Goal: Task Accomplishment & Management: Manage account settings

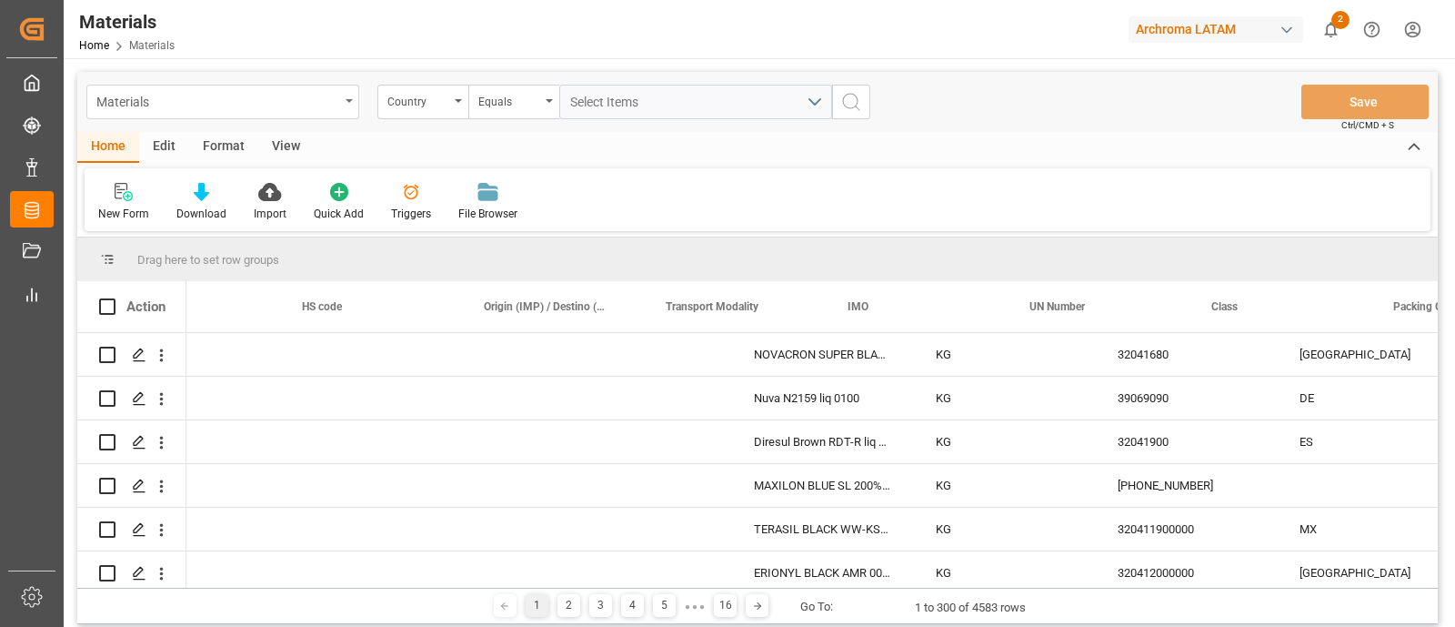
scroll to position [0, 815]
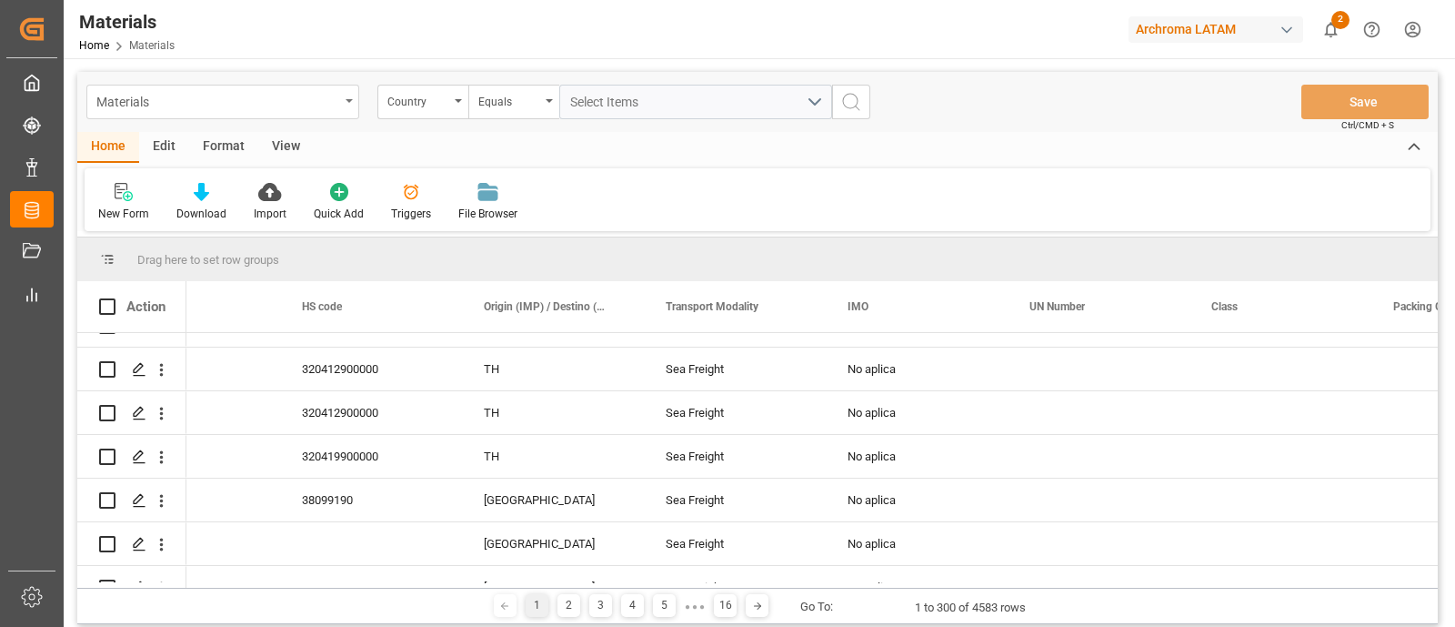
click at [336, 95] on div "Materials" at bounding box center [217, 100] width 243 height 23
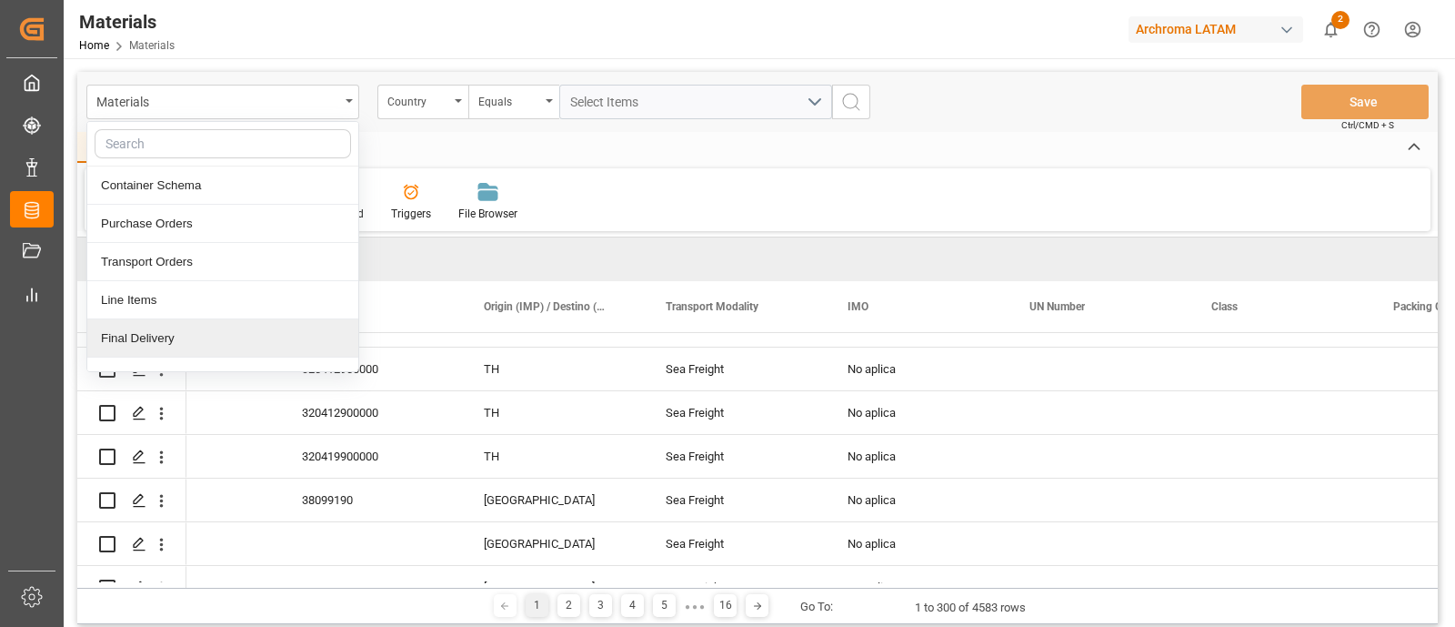
click at [275, 329] on div "Final Delivery" at bounding box center [222, 338] width 271 height 38
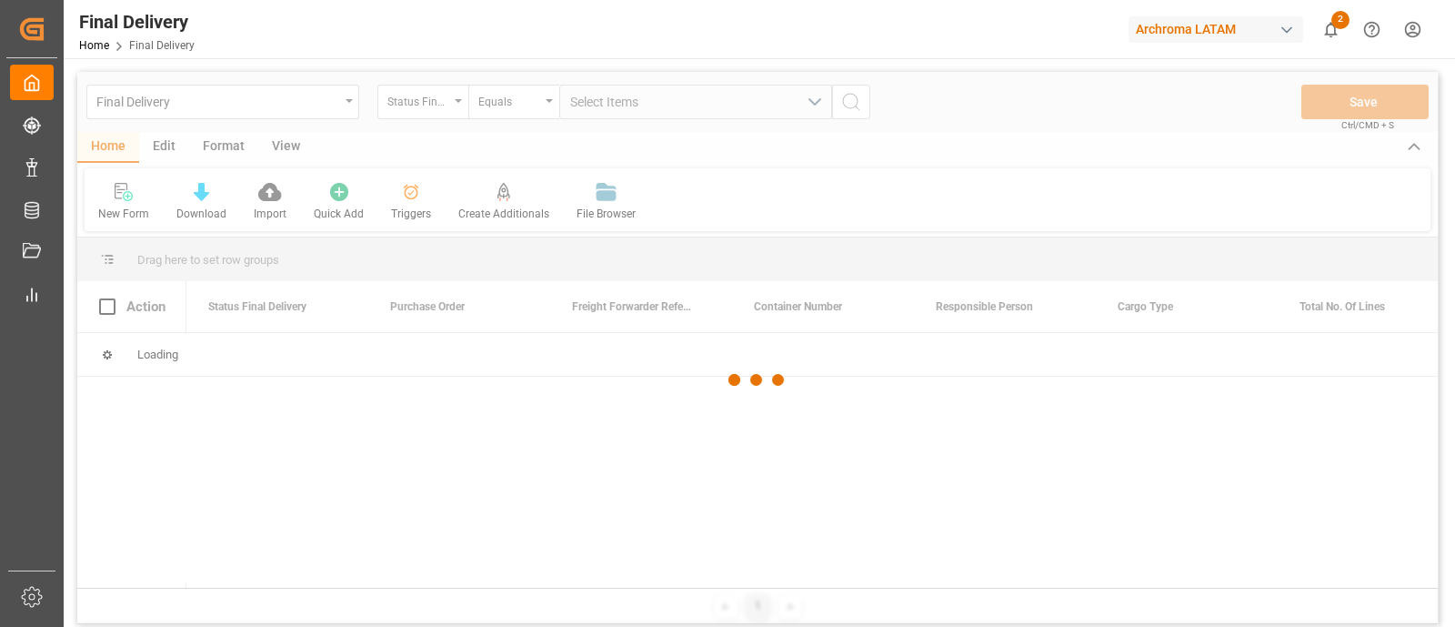
click at [169, 147] on div at bounding box center [757, 380] width 1361 height 616
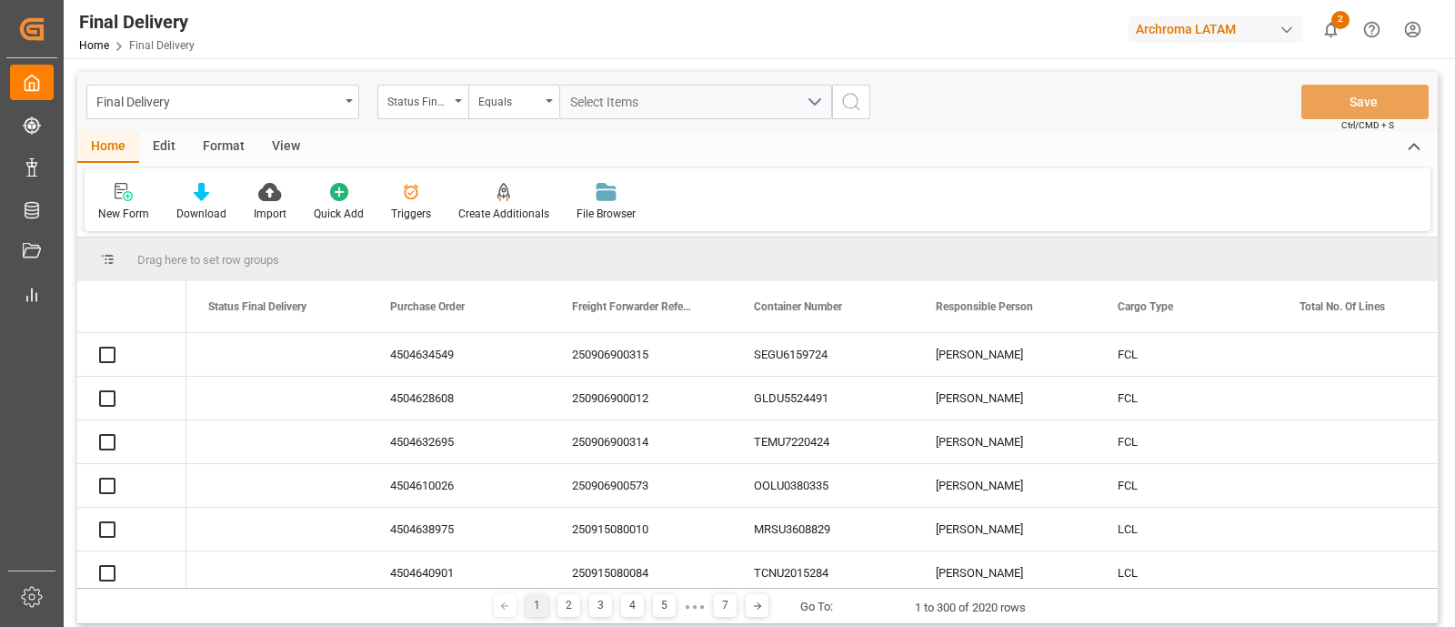
click at [161, 145] on div "Edit" at bounding box center [164, 147] width 50 height 31
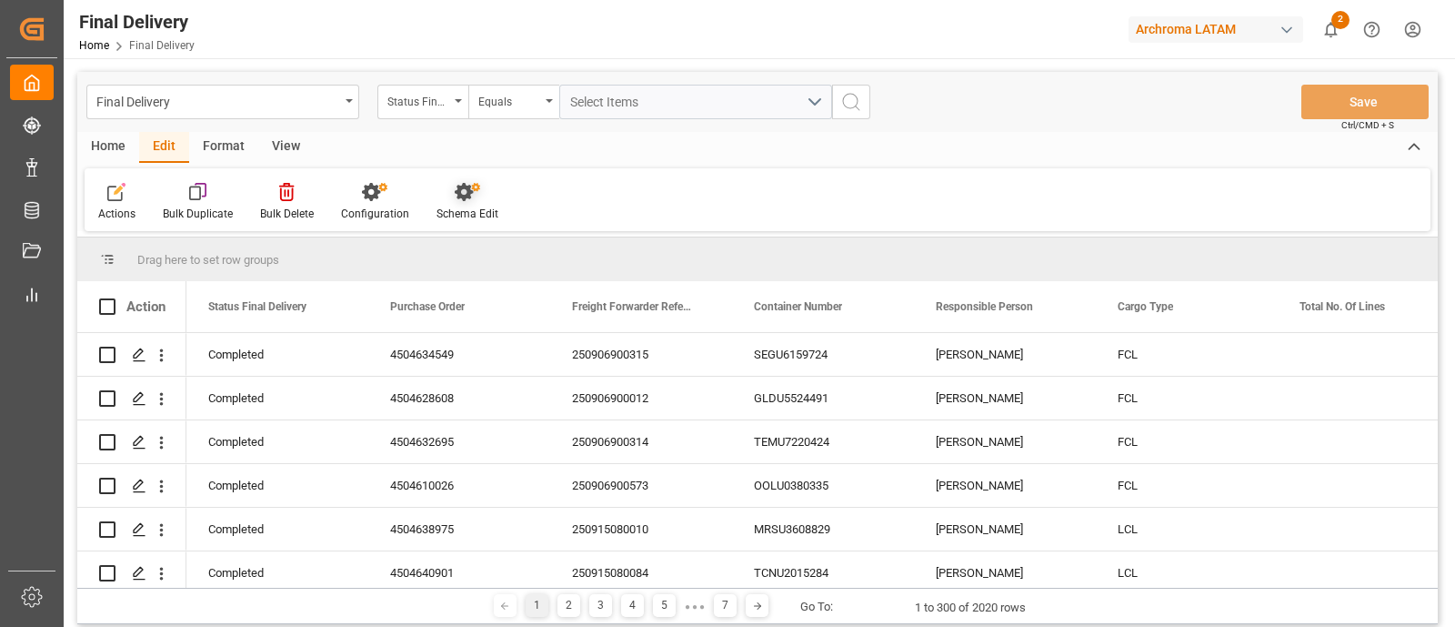
click at [455, 190] on icon at bounding box center [464, 192] width 18 height 18
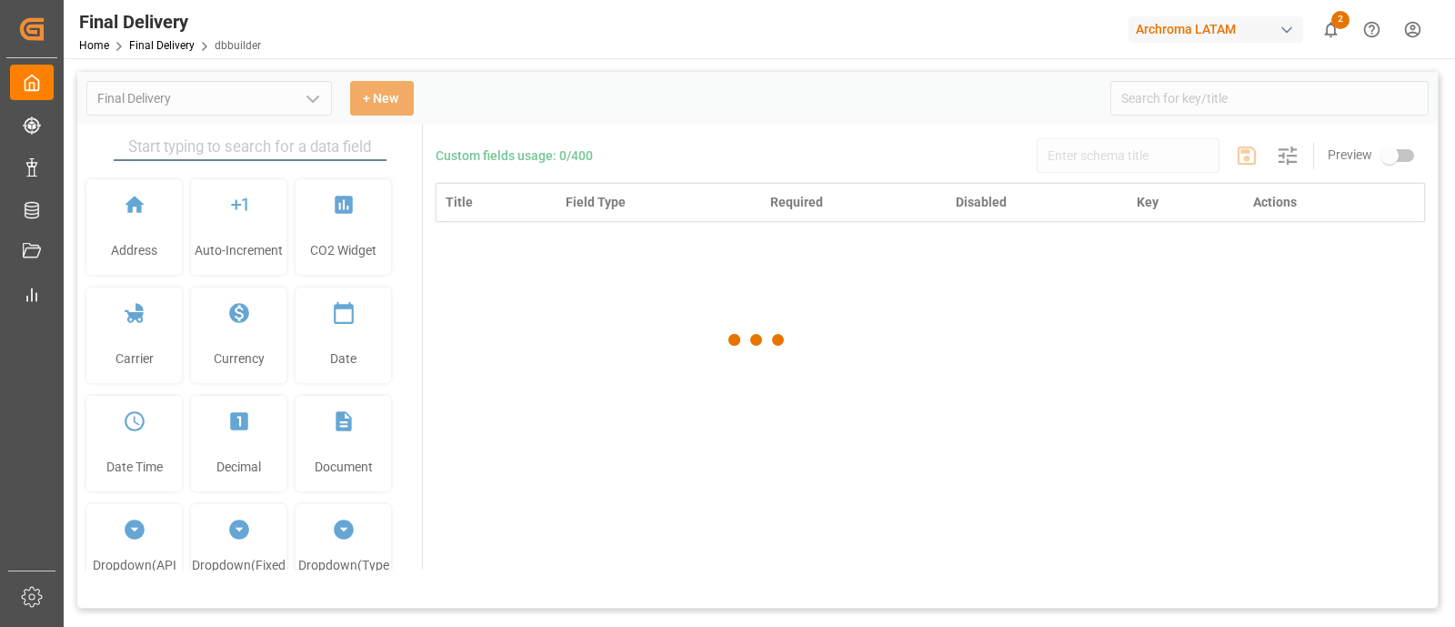
type input "Final Delivery"
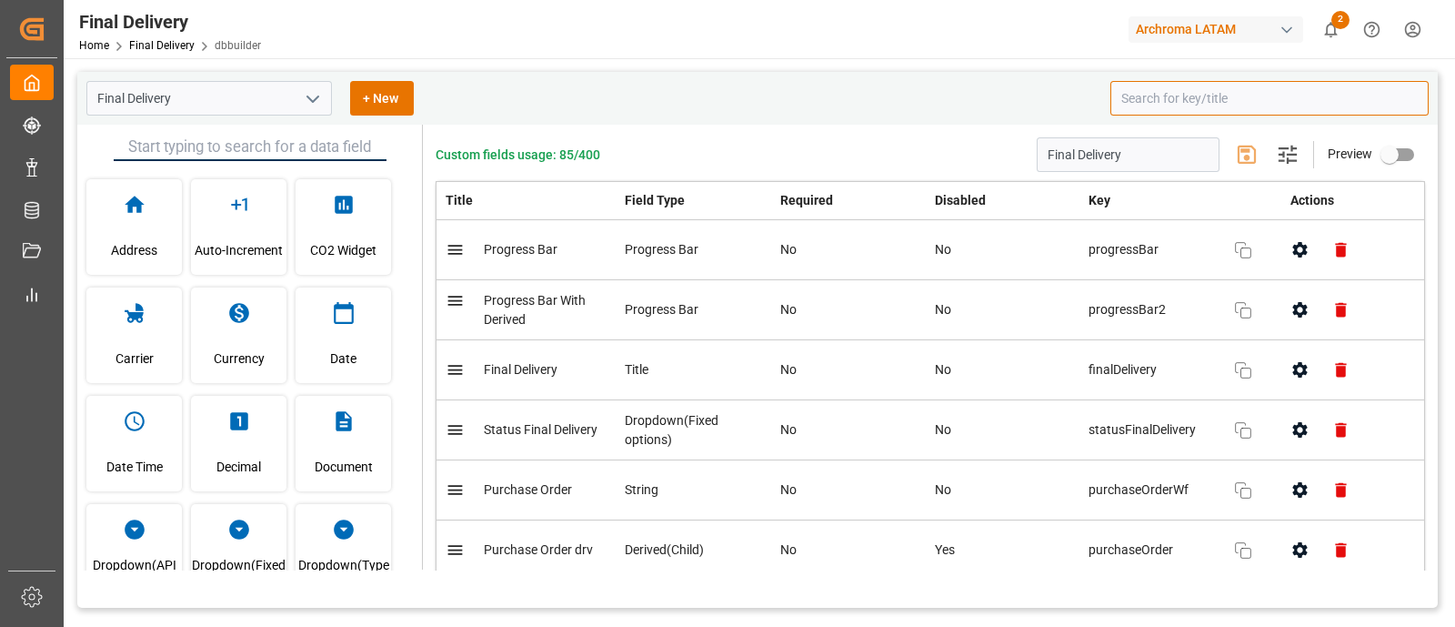
click at [1136, 99] on input at bounding box center [1270, 98] width 318 height 35
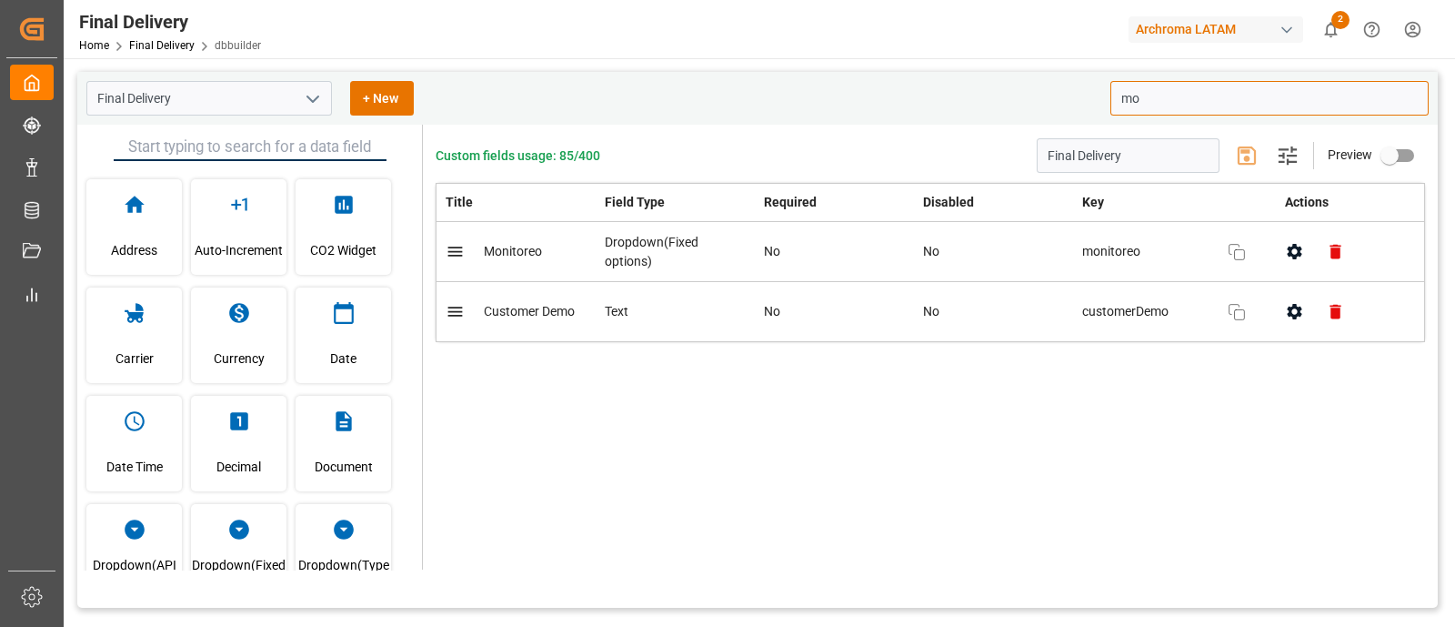
type input "mo"
click at [1120, 412] on div "Custom fields usage: 85/400 Final Delivery Settings Preview Title Field Type Re…" at bounding box center [930, 347] width 1015 height 445
click at [1290, 256] on icon "button" at bounding box center [1294, 251] width 19 height 19
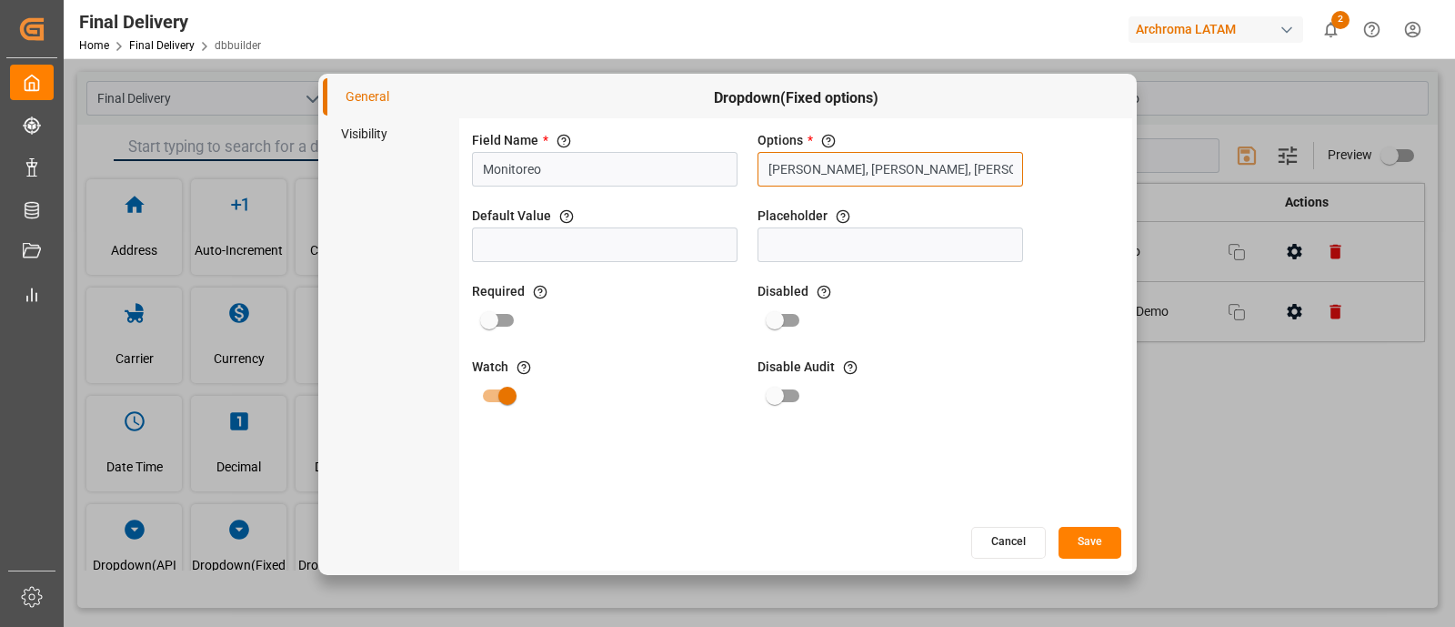
click at [912, 179] on input "[PERSON_NAME], [PERSON_NAME], [PERSON_NAME], [PERSON_NAME]" at bounding box center [891, 169] width 266 height 35
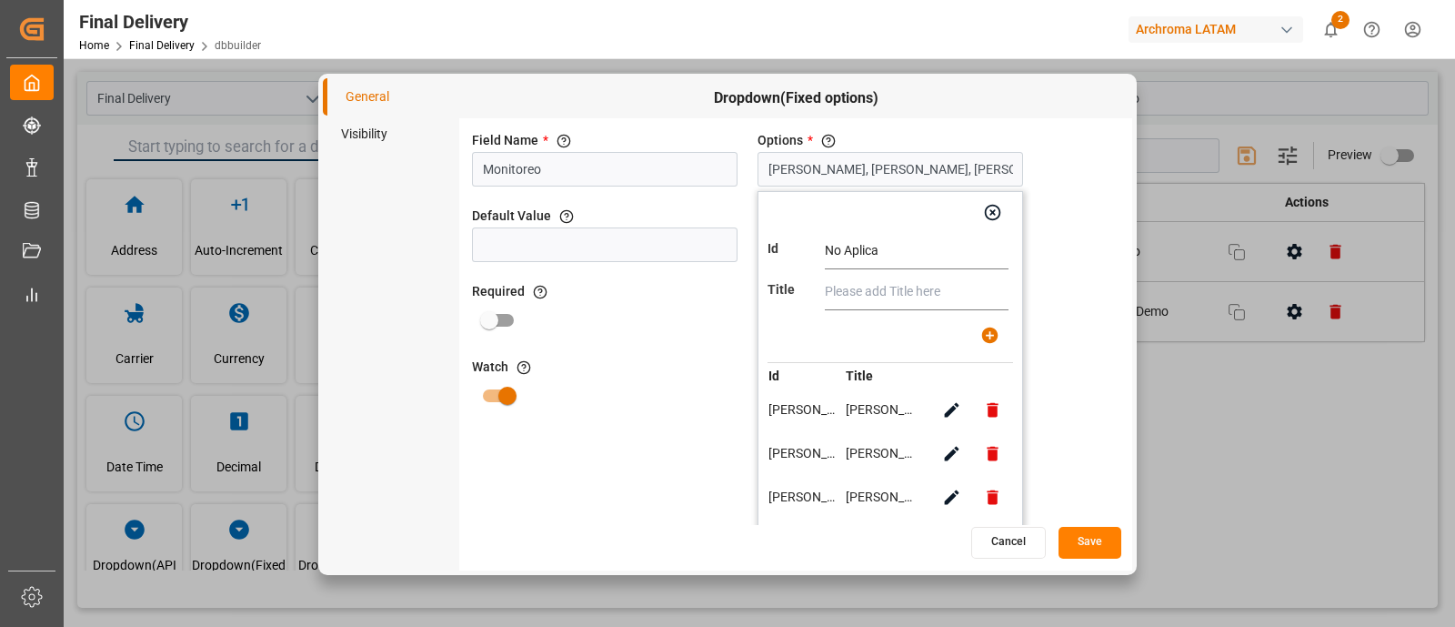
scroll to position [45, 0]
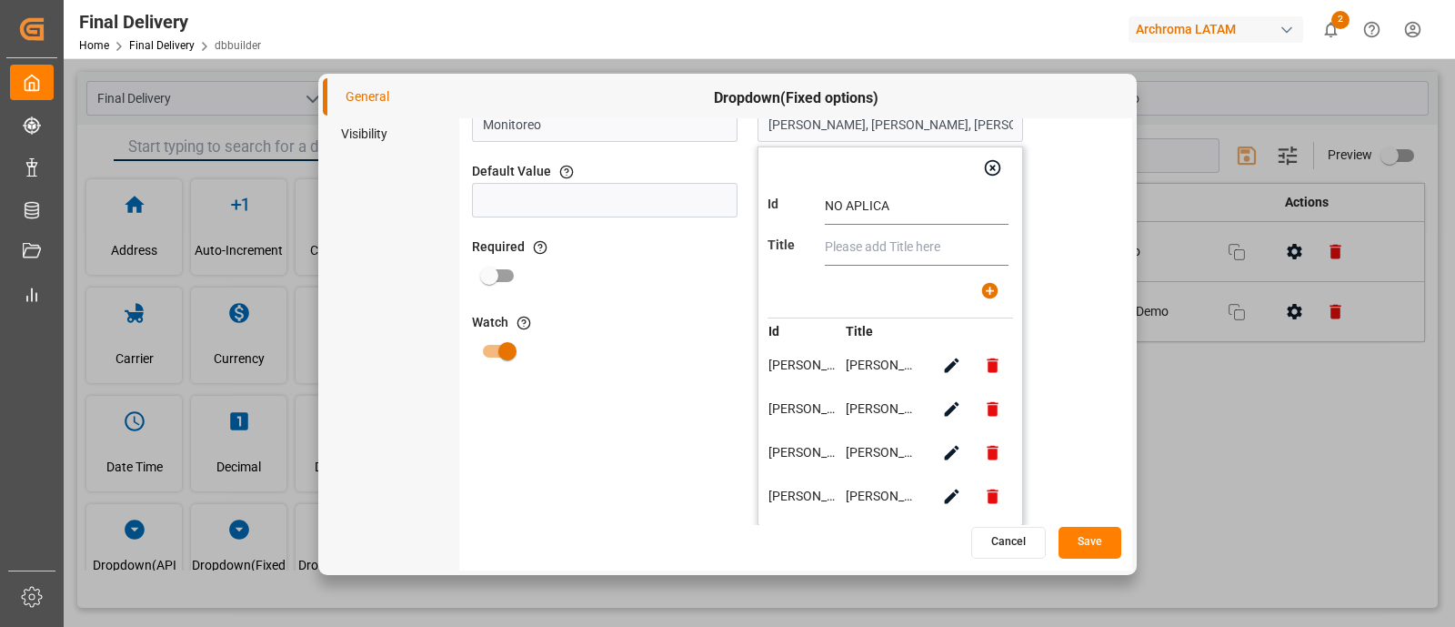
click at [837, 206] on input "NO APLICA" at bounding box center [917, 206] width 184 height 36
type input "NO APLICA"
click at [871, 244] on input "text" at bounding box center [917, 247] width 184 height 36
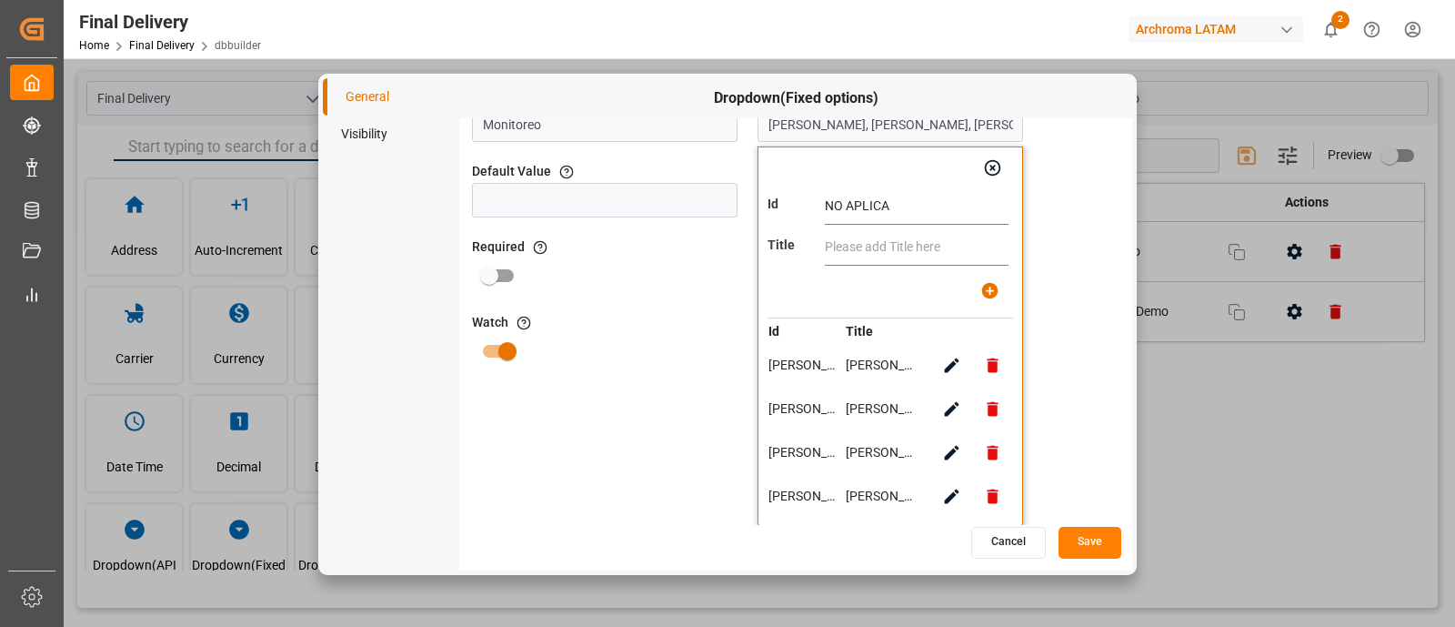
type input "V"
paste input "NO APLICA"
type input "NO APLICA"
click at [981, 290] on icon "button" at bounding box center [989, 290] width 19 height 19
type input "[PERSON_NAME], [PERSON_NAME], [PERSON_NAME], [PERSON_NAME], NO APLICA"
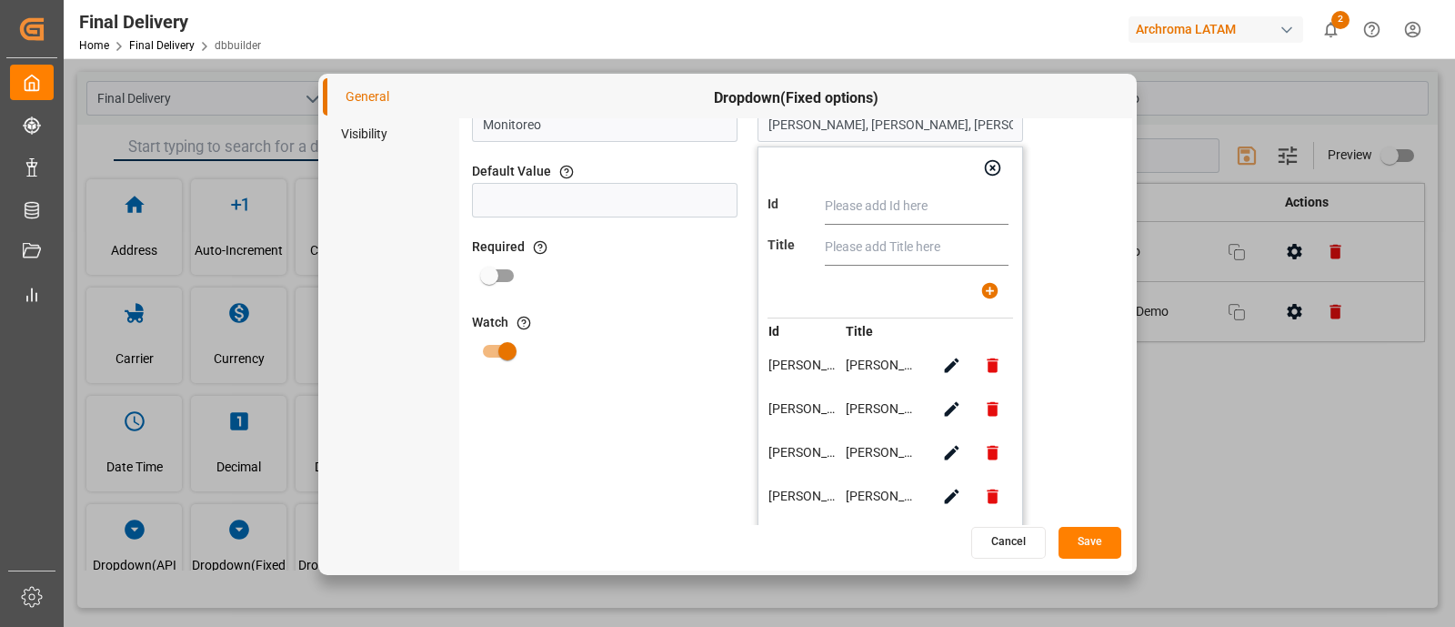
click at [1087, 538] on button "Save" at bounding box center [1090, 543] width 63 height 32
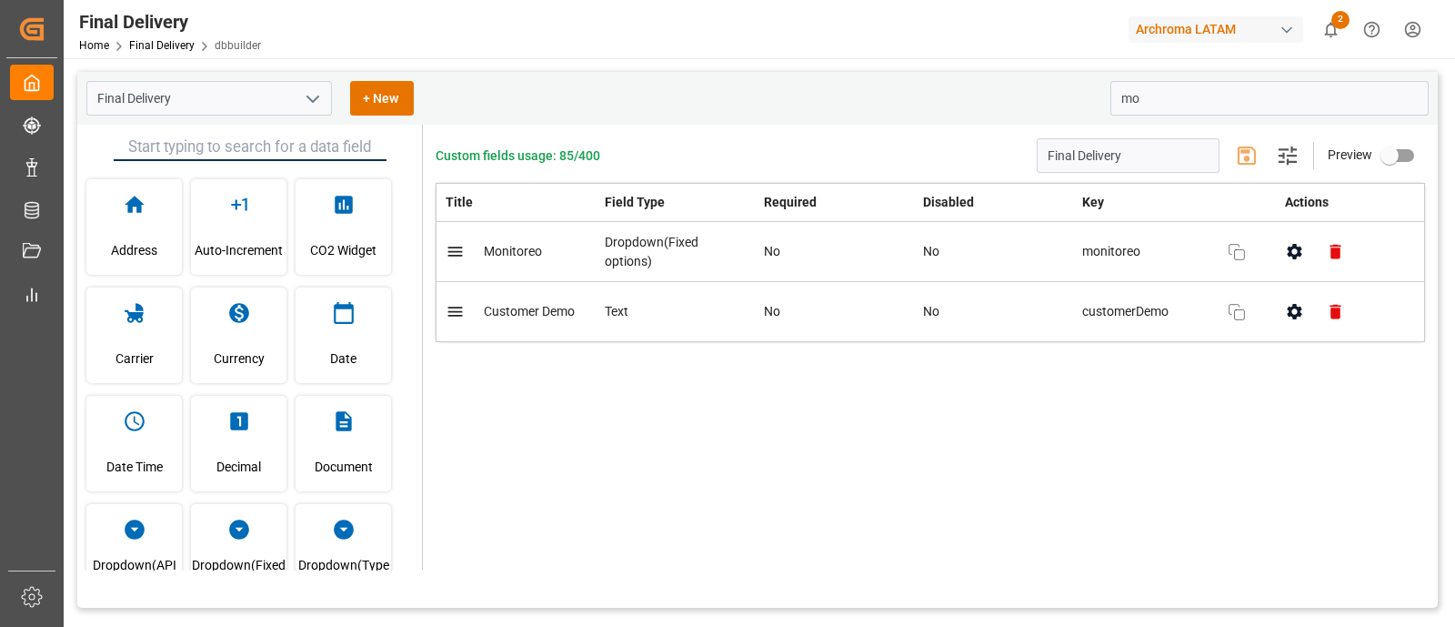
click at [797, 516] on div "Custom fields usage: 85/400 Final Delivery Settings Preview Title Field Type Re…" at bounding box center [930, 347] width 1015 height 445
click at [897, 466] on div "Custom fields usage: 85/400 Final Delivery Settings Preview Title Field Type Re…" at bounding box center [930, 347] width 1015 height 445
click at [1151, 109] on input "mo" at bounding box center [1270, 98] width 318 height 35
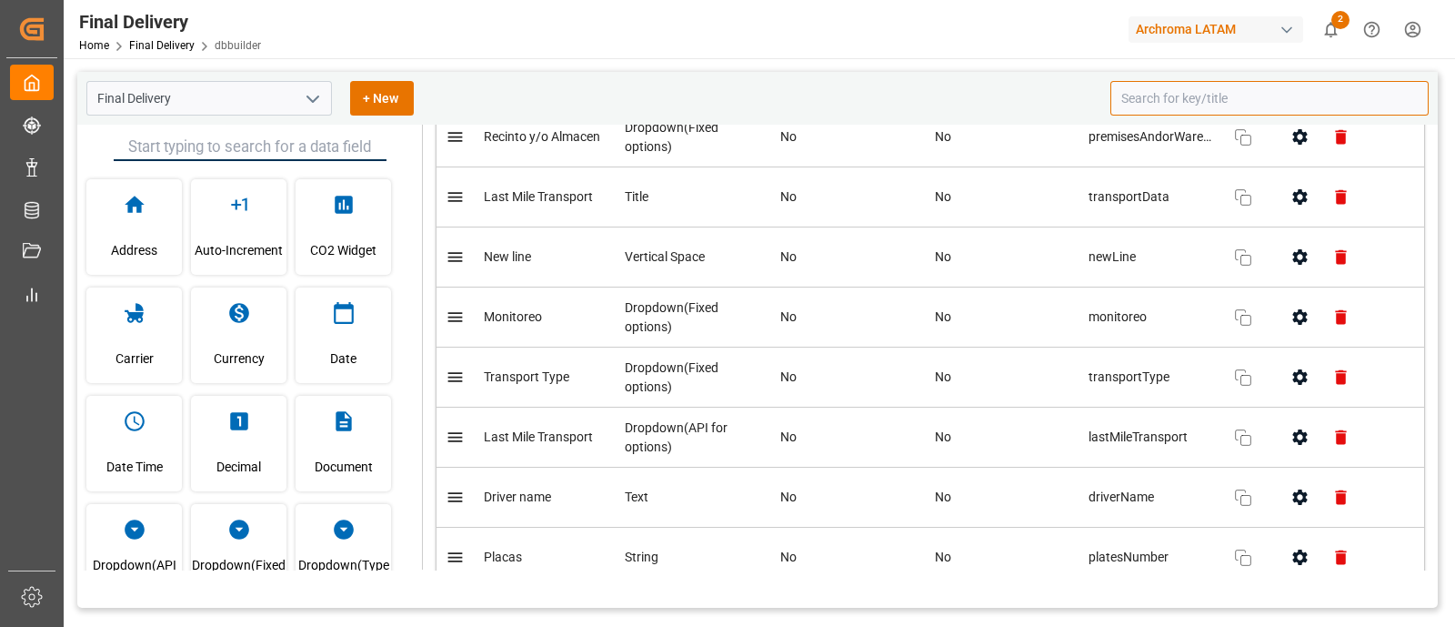
scroll to position [2370, 0]
click at [1292, 368] on icon "button" at bounding box center [1299, 375] width 15 height 15
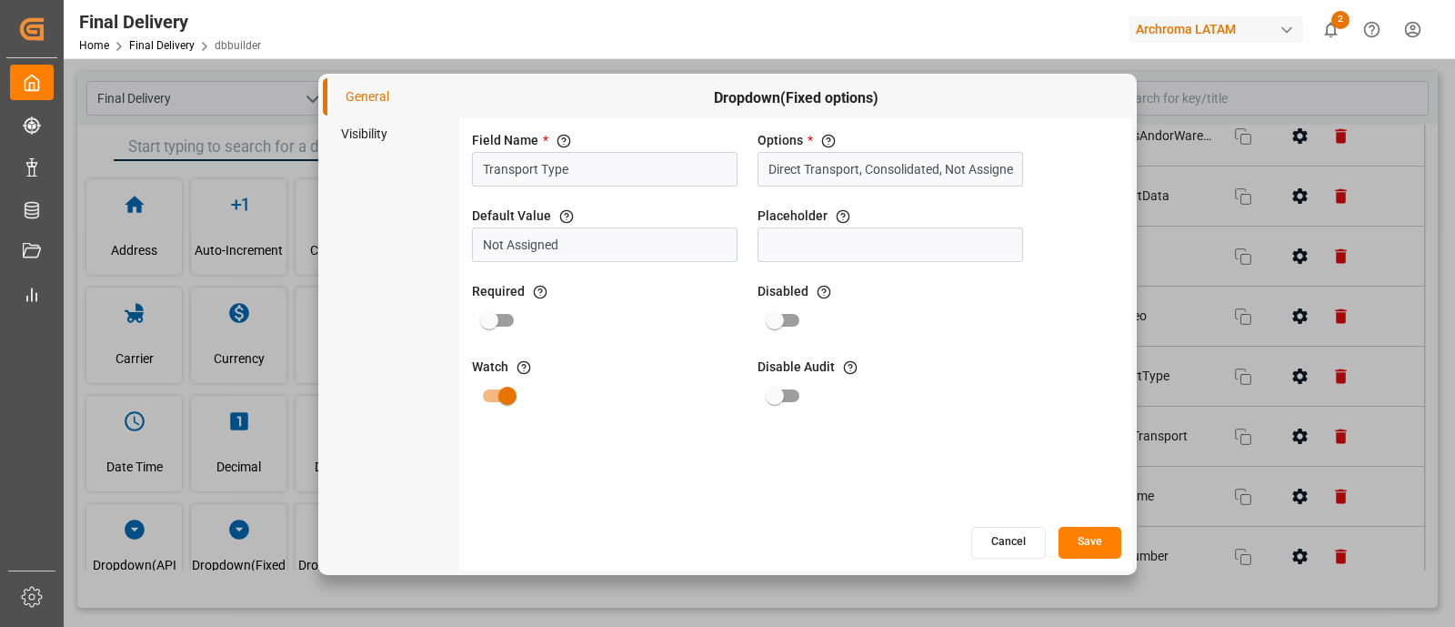
click at [397, 122] on li "Visibility" at bounding box center [391, 134] width 136 height 37
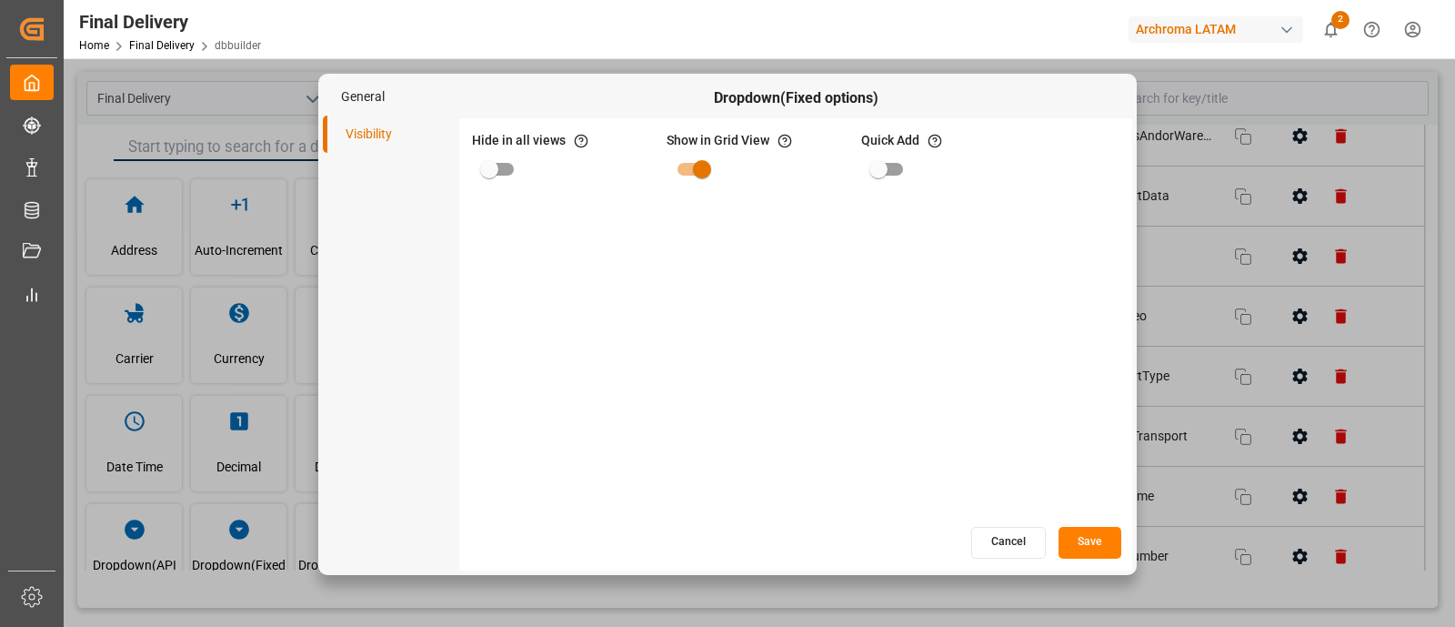
click at [1027, 548] on button "Cancel" at bounding box center [1008, 543] width 75 height 32
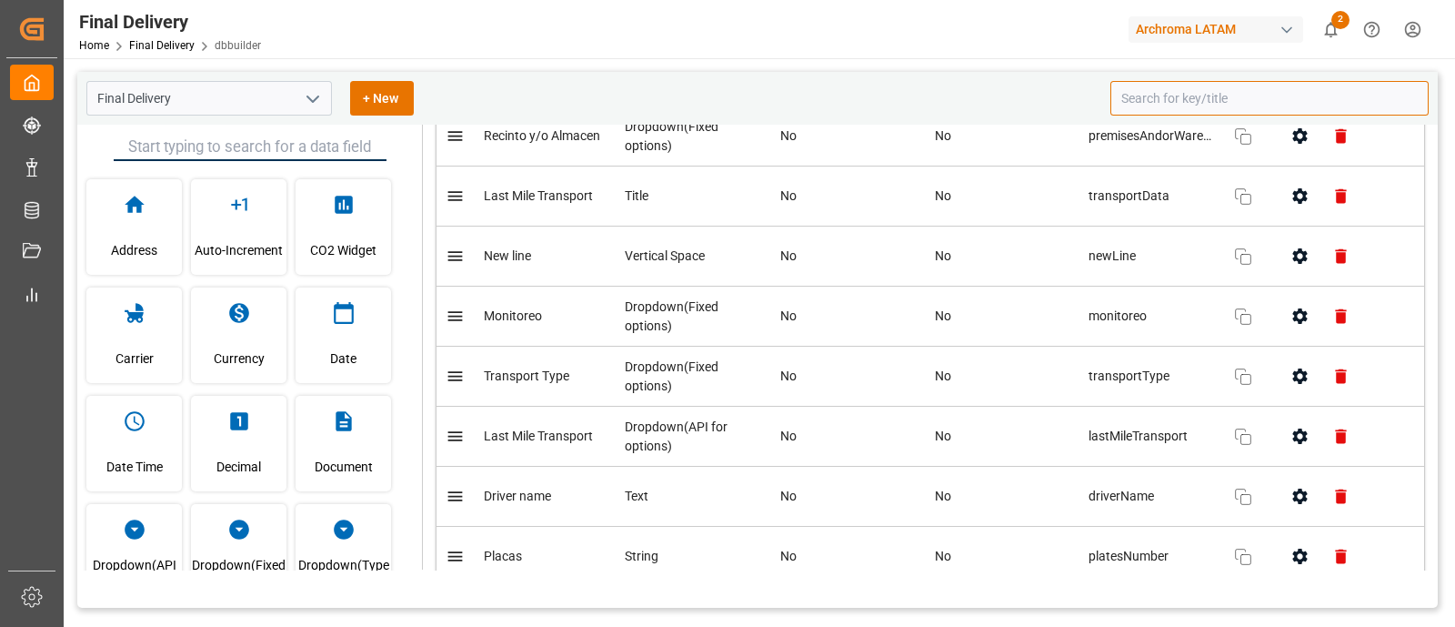
click at [1291, 367] on icon "button" at bounding box center [1300, 376] width 19 height 19
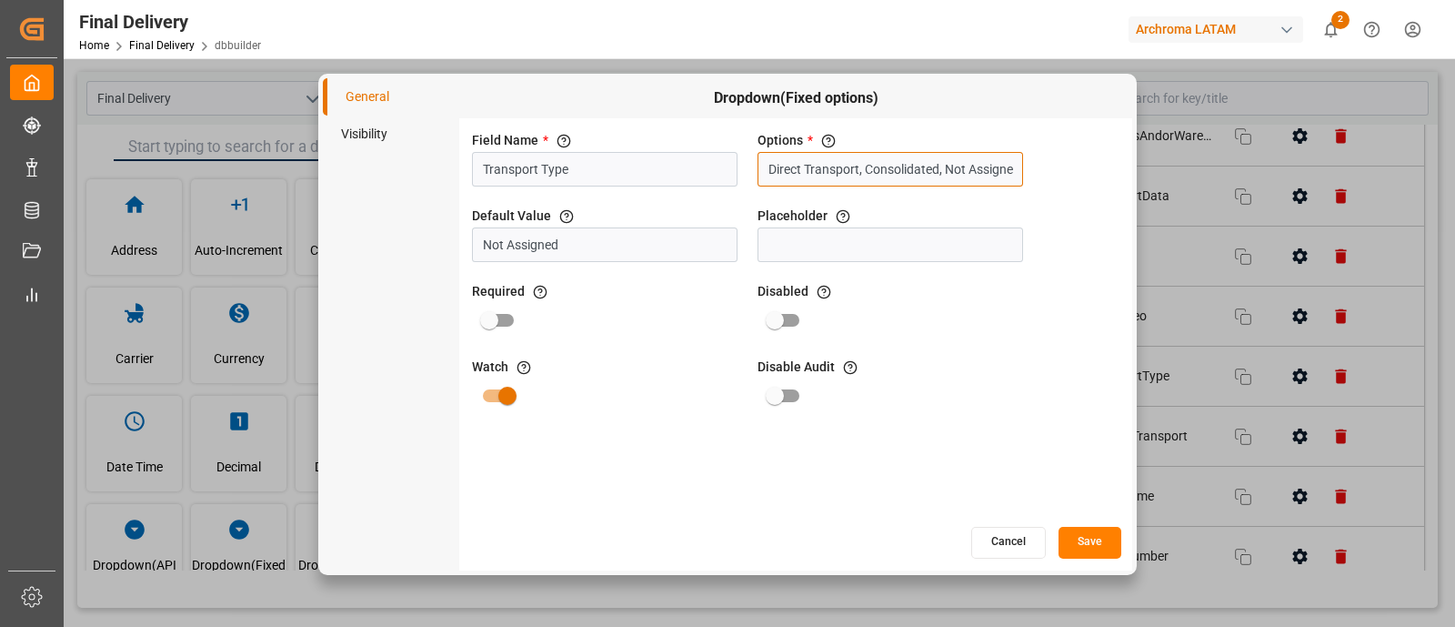
click at [912, 166] on input "Direct Transport, Consolidated, Not Assigned, SENCILLO, FULL, Transport by cust…" at bounding box center [891, 169] width 266 height 35
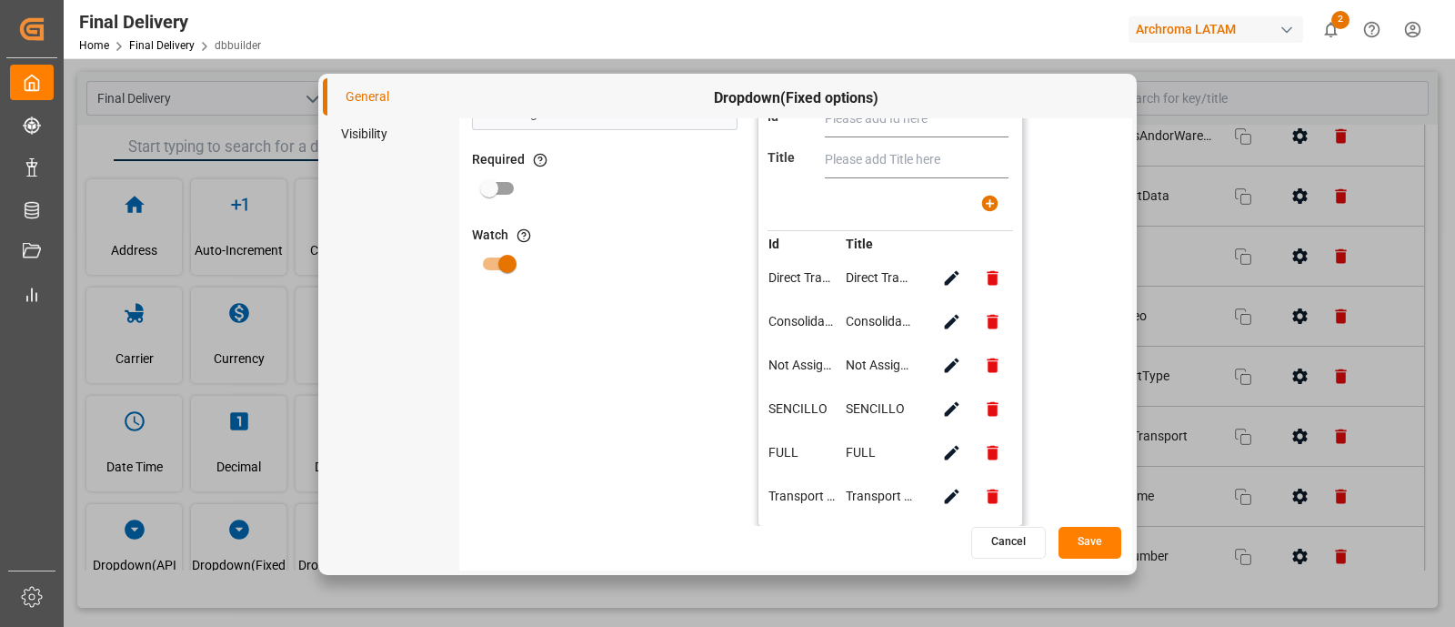
scroll to position [0, 0]
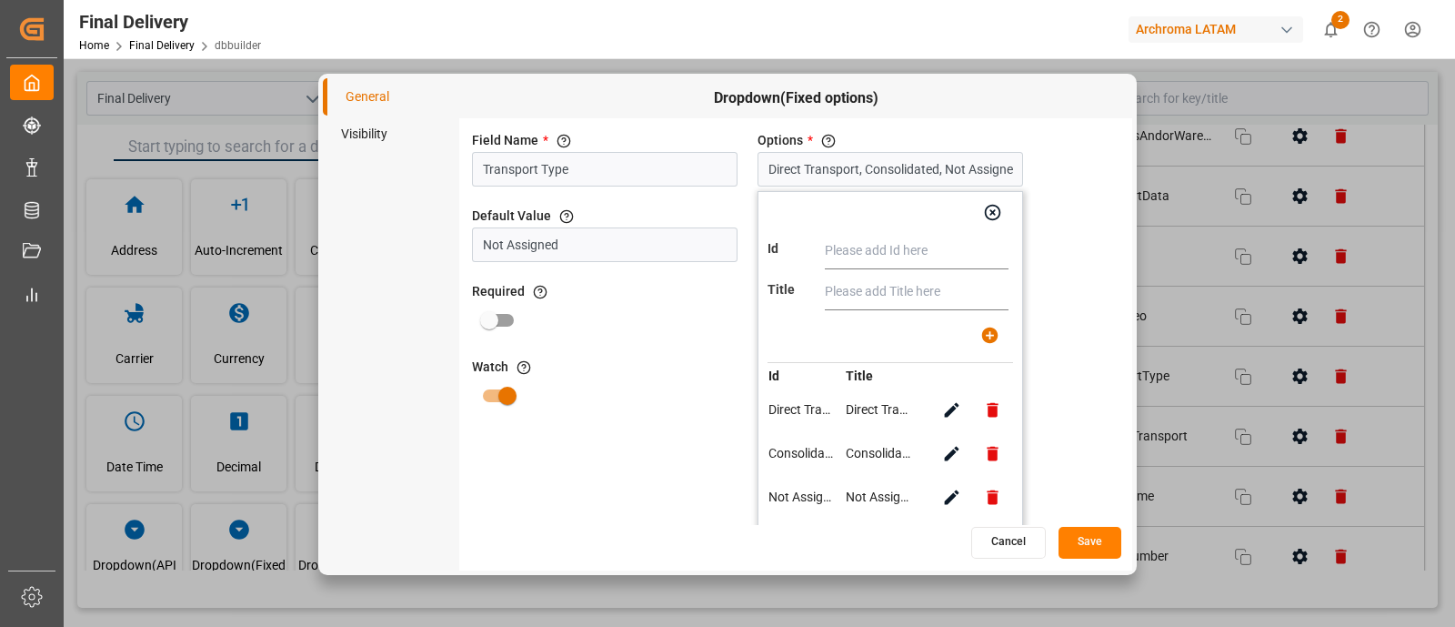
click at [623, 427] on div "Field Name * The title of the field that will be shown in UI Transport Type Opt…" at bounding box center [795, 321] width 673 height 407
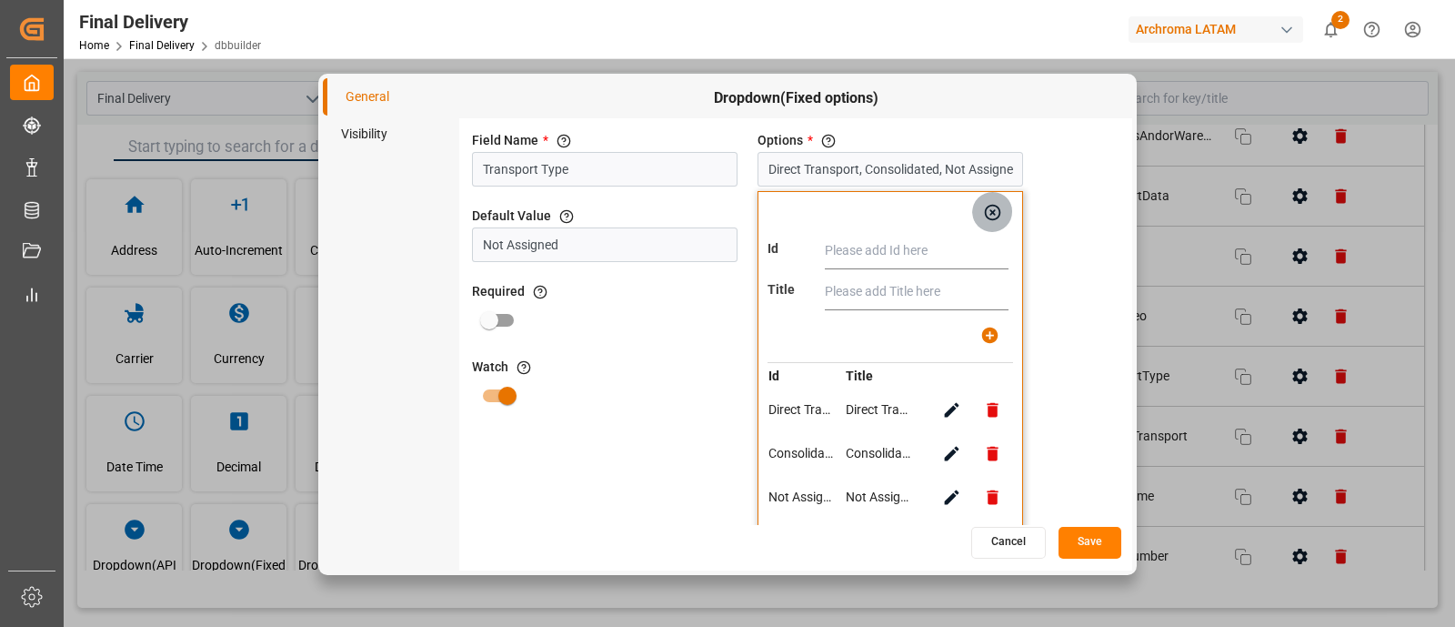
click at [991, 206] on icon "button" at bounding box center [992, 212] width 19 height 19
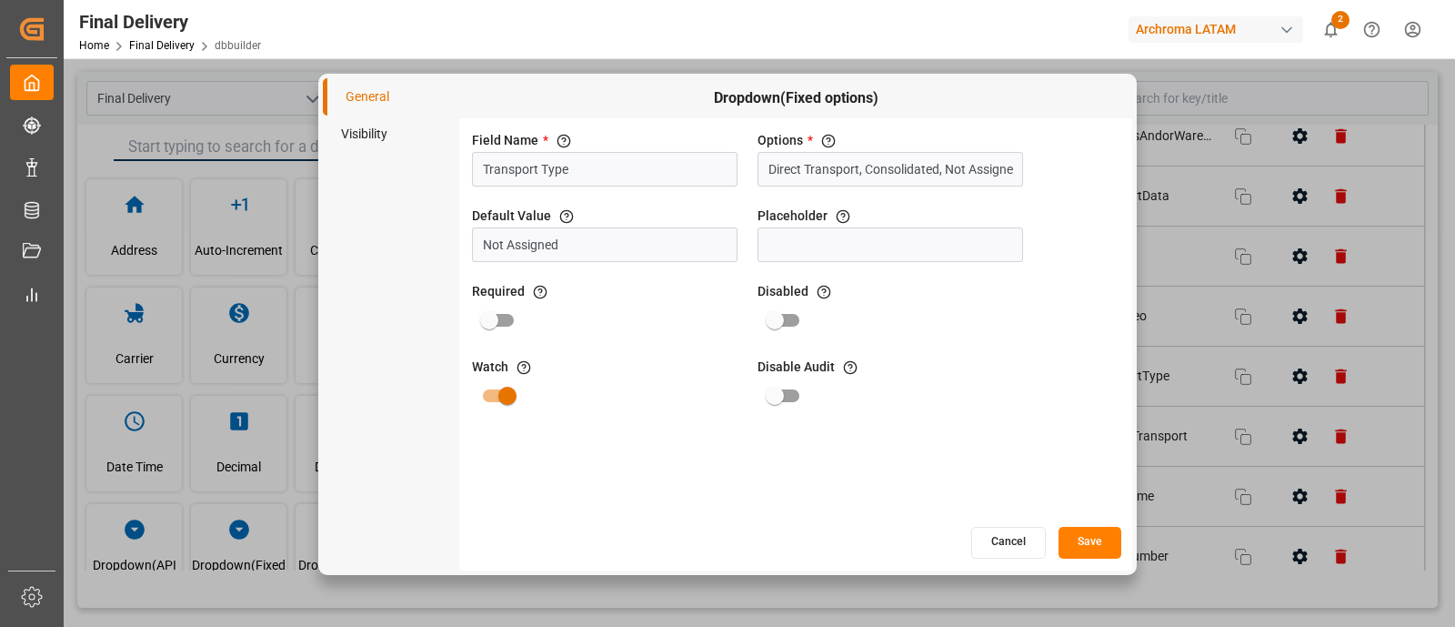
click at [371, 125] on li "Visibility" at bounding box center [391, 134] width 136 height 37
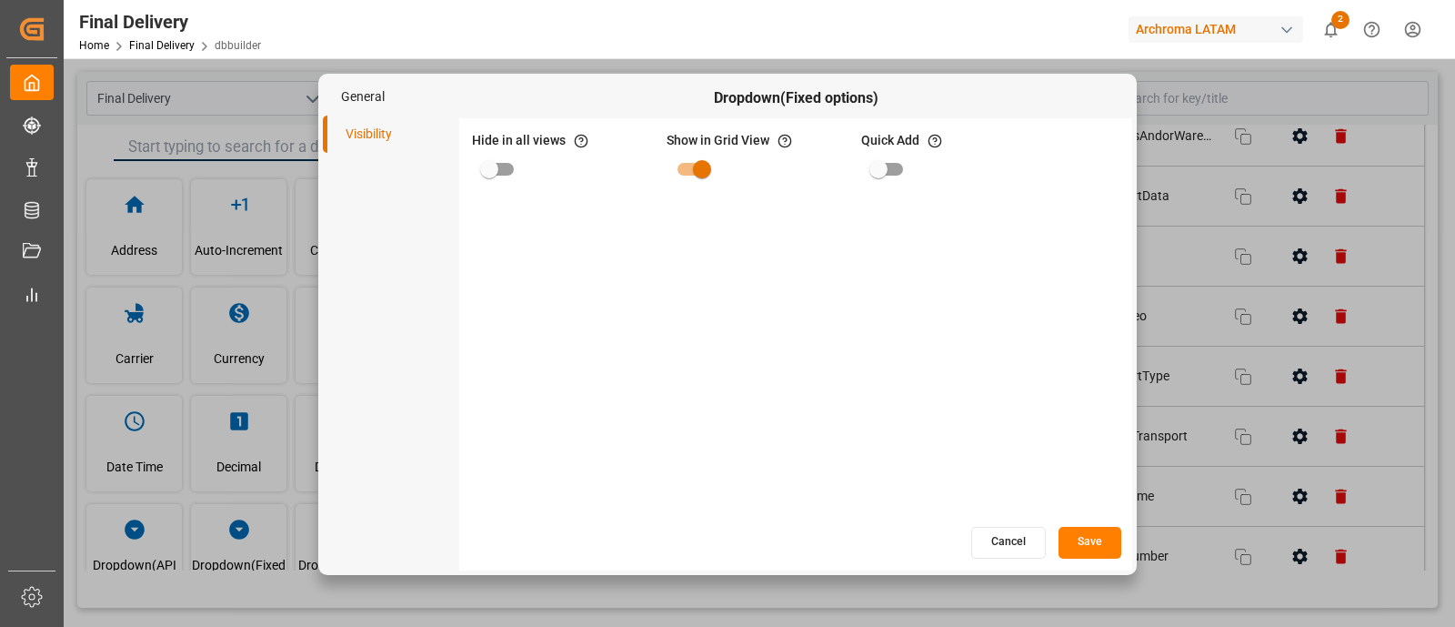
click at [996, 557] on button "Cancel" at bounding box center [1008, 543] width 75 height 32
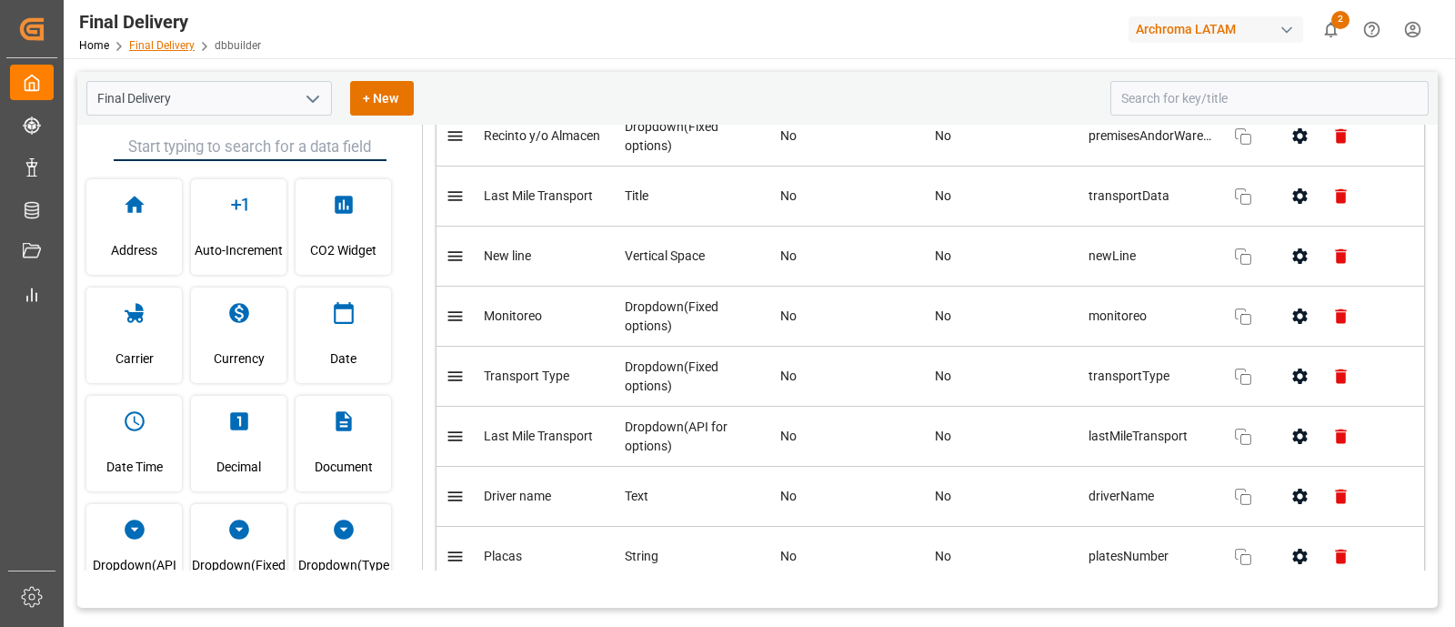
click at [167, 51] on link "Final Delivery" at bounding box center [161, 45] width 65 height 13
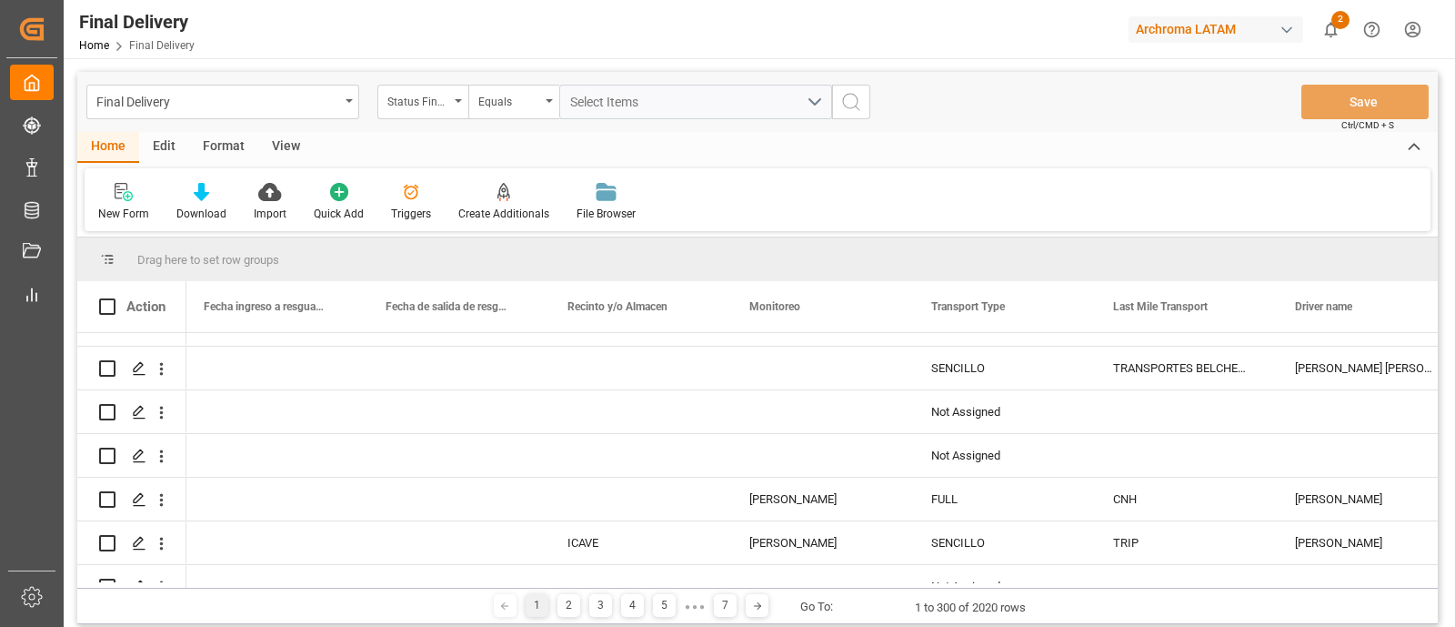
click at [989, 79] on div "Final Delivery Status Final Delivery Equals Select Items Save Ctrl/CMD + S" at bounding box center [757, 102] width 1361 height 60
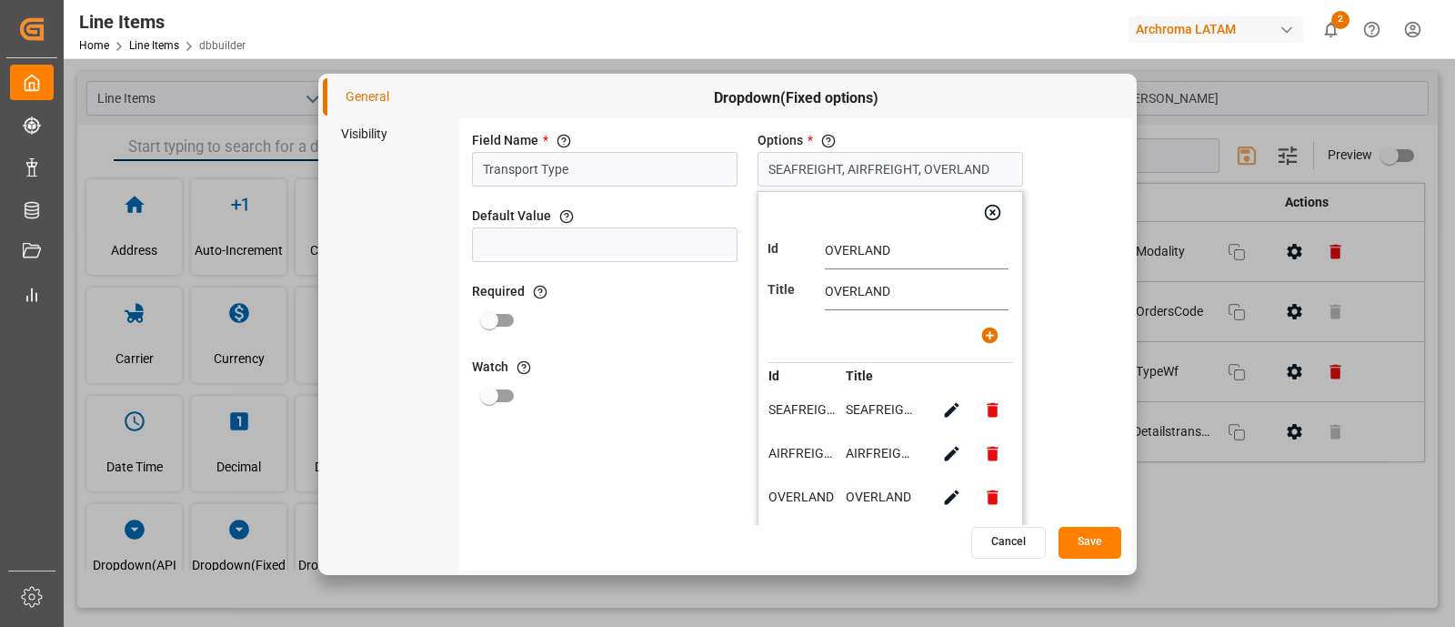
scroll to position [1, 0]
click at [1086, 527] on button "Save" at bounding box center [1090, 543] width 63 height 32
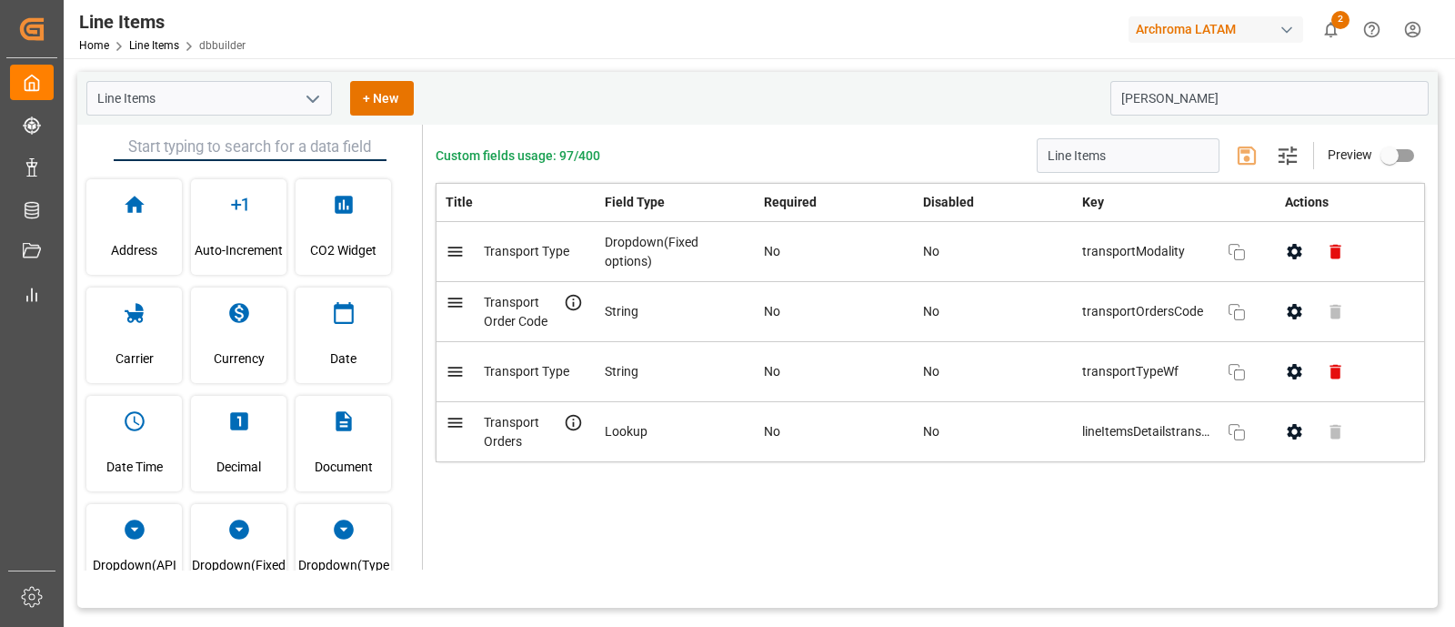
click at [980, 554] on div "Custom fields usage: 97/400 Line Items Settings Preview Title Field Type Requir…" at bounding box center [930, 347] width 1015 height 445
